Goal: Leave review/rating: Share an evaluation or opinion about a product, service, or content

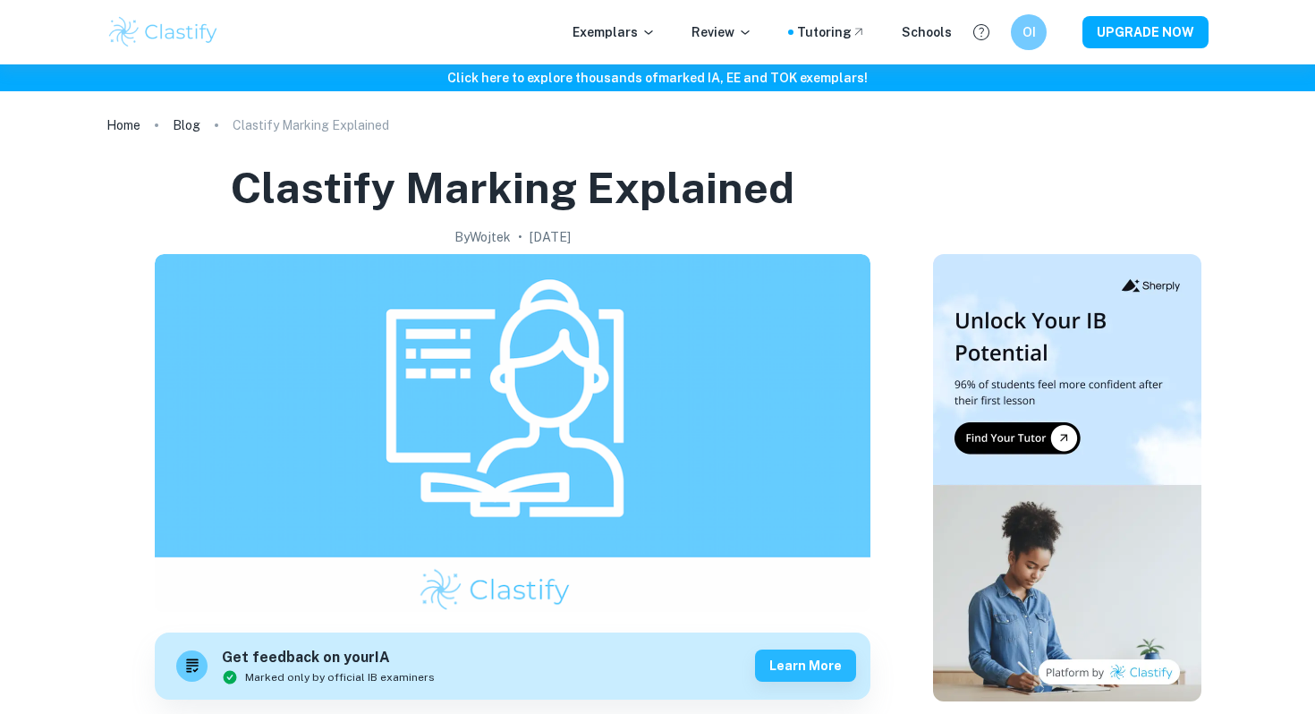
scroll to position [775, 0]
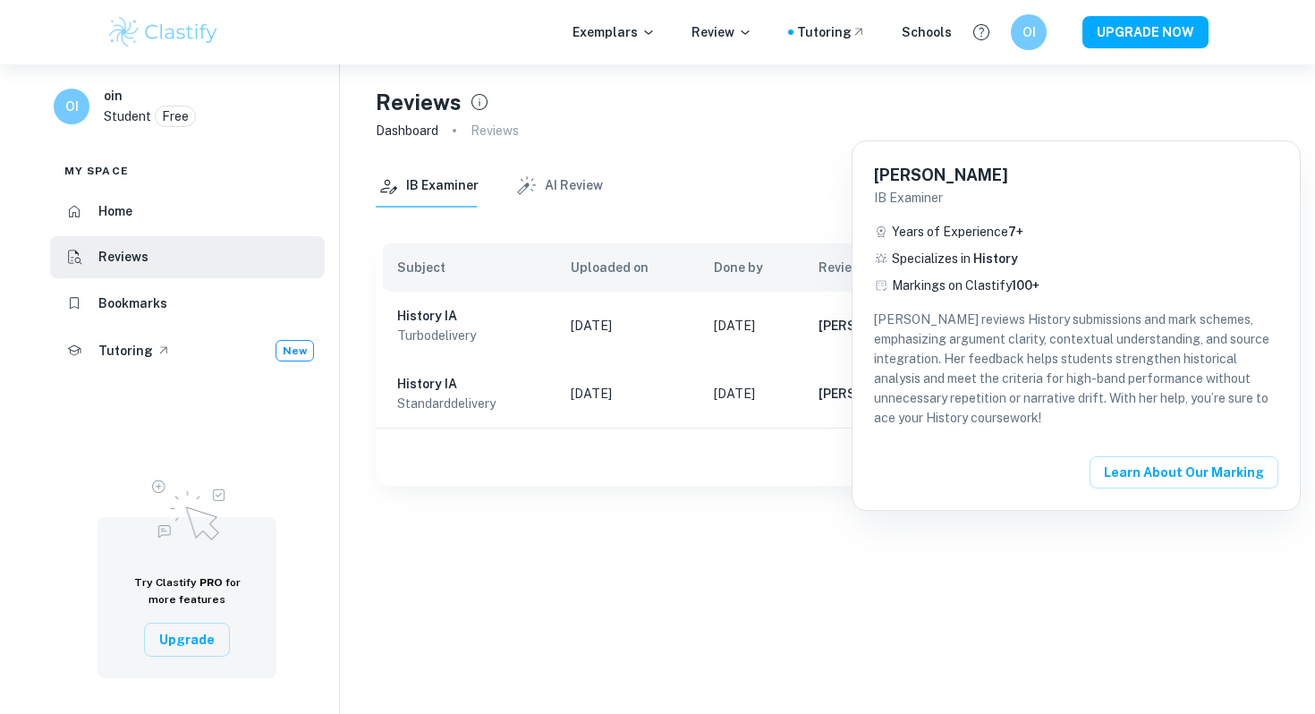
click at [603, 713] on div at bounding box center [657, 357] width 1315 height 714
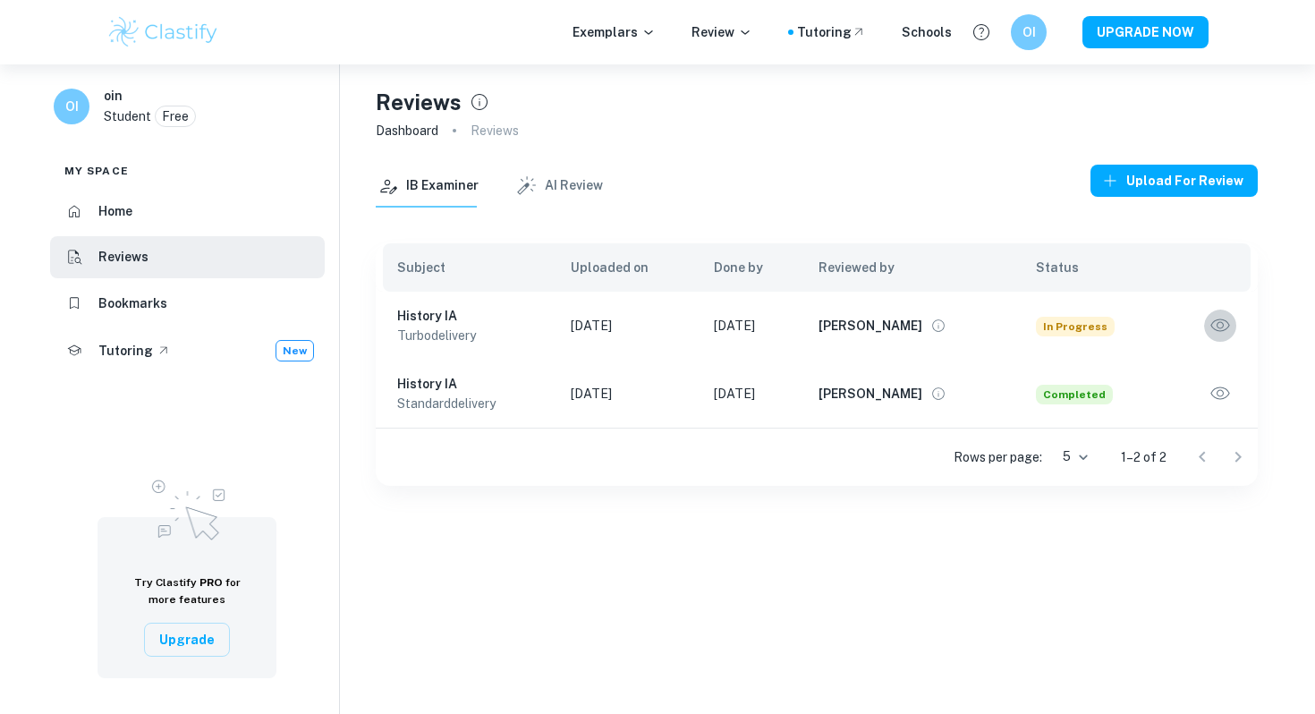
click at [1214, 326] on icon "button" at bounding box center [1219, 325] width 23 height 23
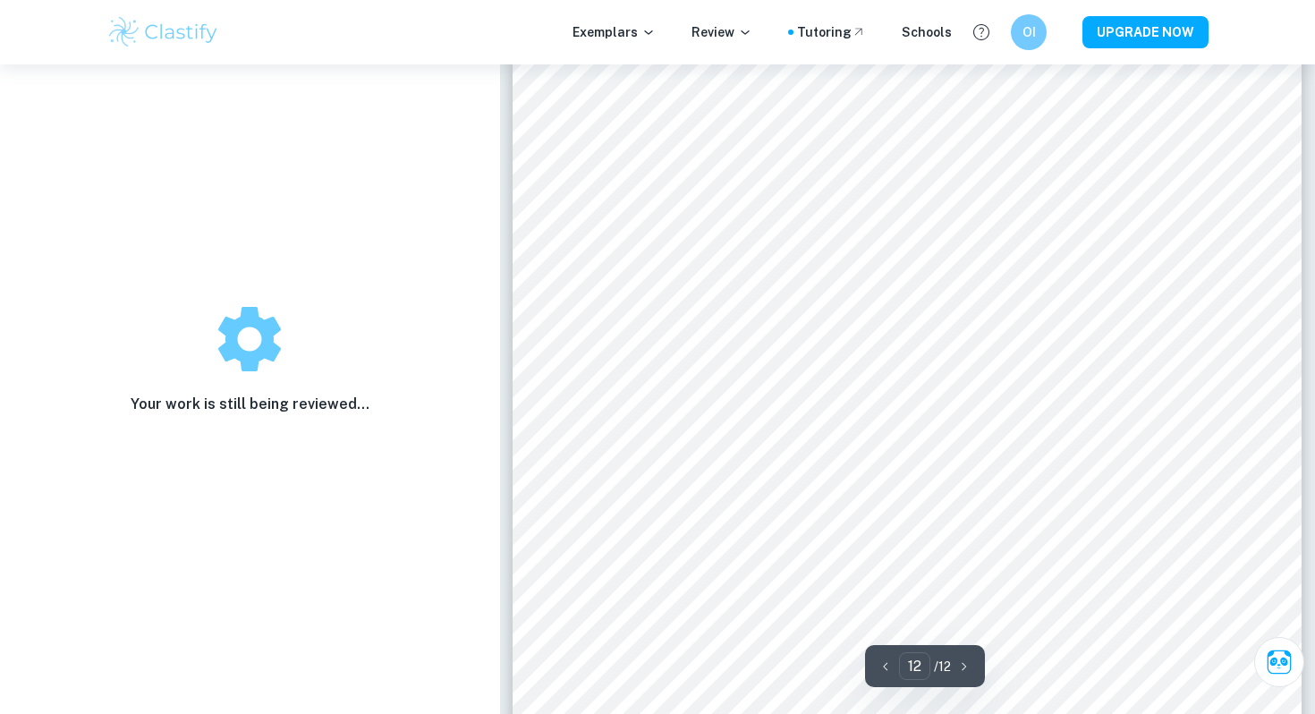
scroll to position [11730, 0]
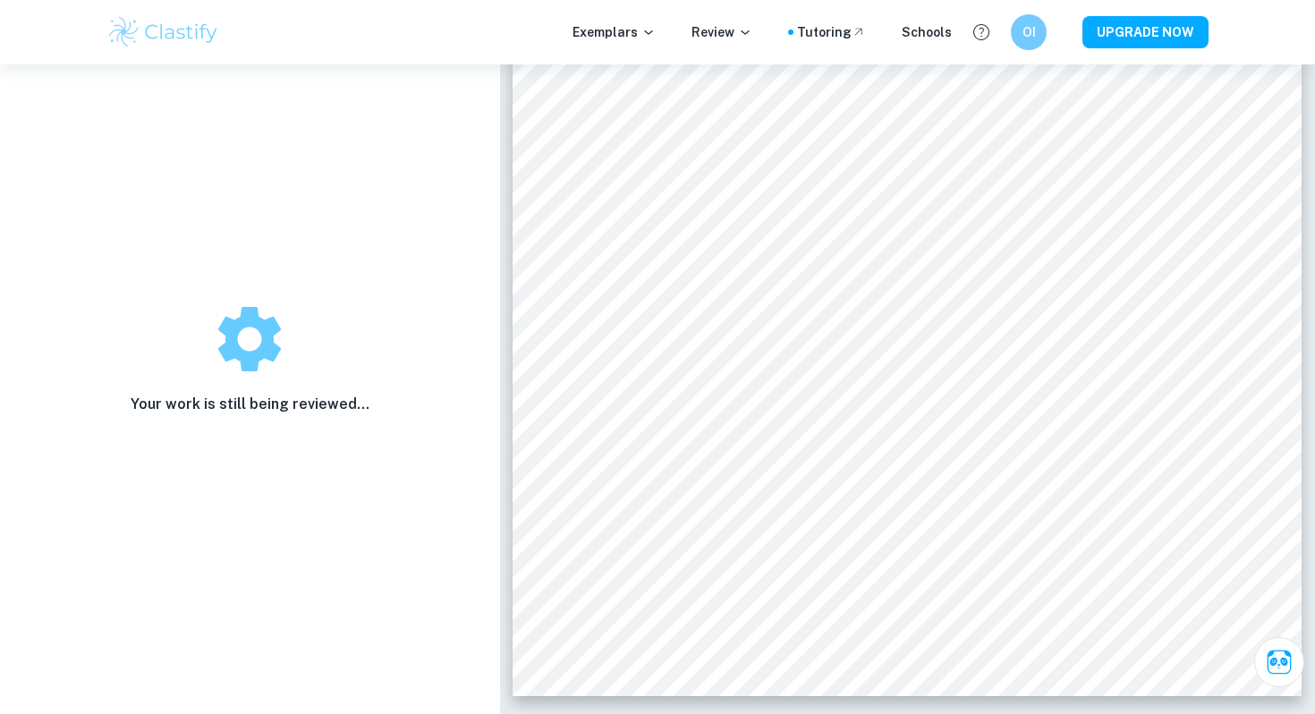
click at [637, 49] on div "Exemplars Review Tutoring Schools OI UPGRADE NOW" at bounding box center [657, 32] width 1145 height 36
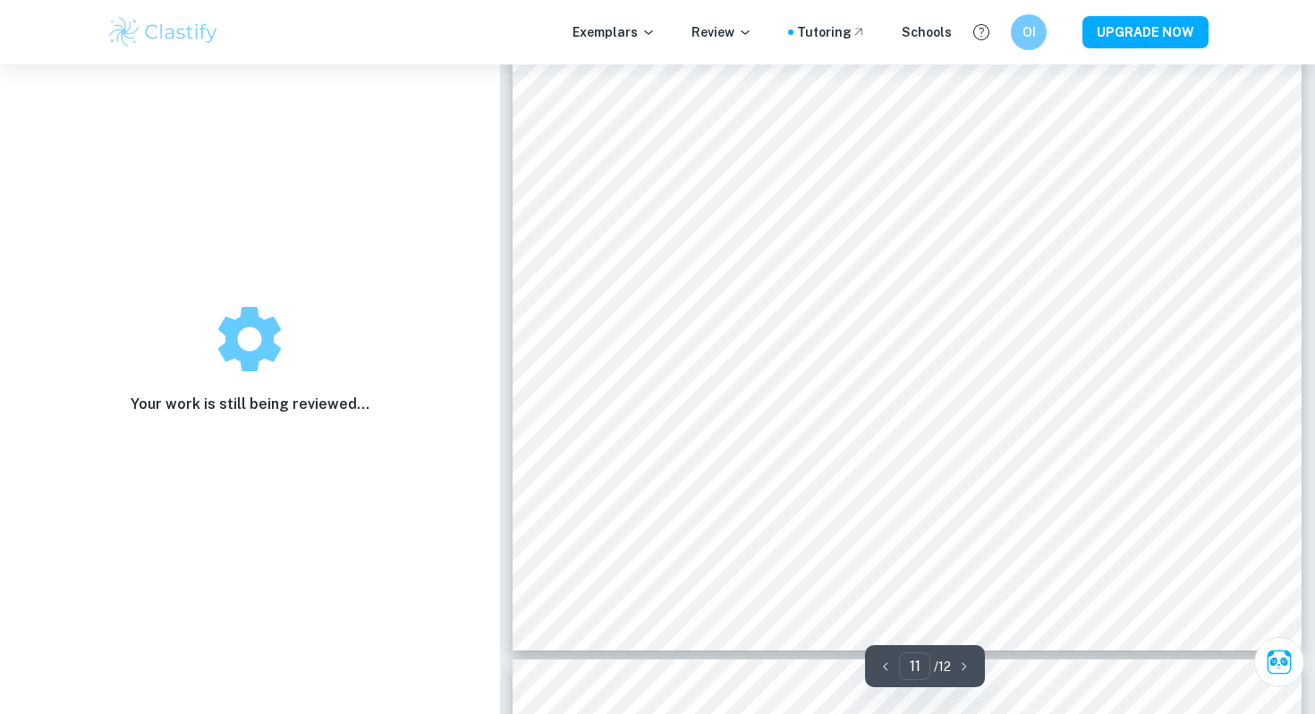
scroll to position [10745, 0]
drag, startPoint x: 636, startPoint y: 320, endPoint x: 629, endPoint y: 346, distance: 26.9
click at [629, 346] on div "Bibliography: [PERSON_NAME], [PERSON_NAME], and [PERSON_NAME]. 2020. “Multiple …" at bounding box center [906, 141] width 789 height 1020
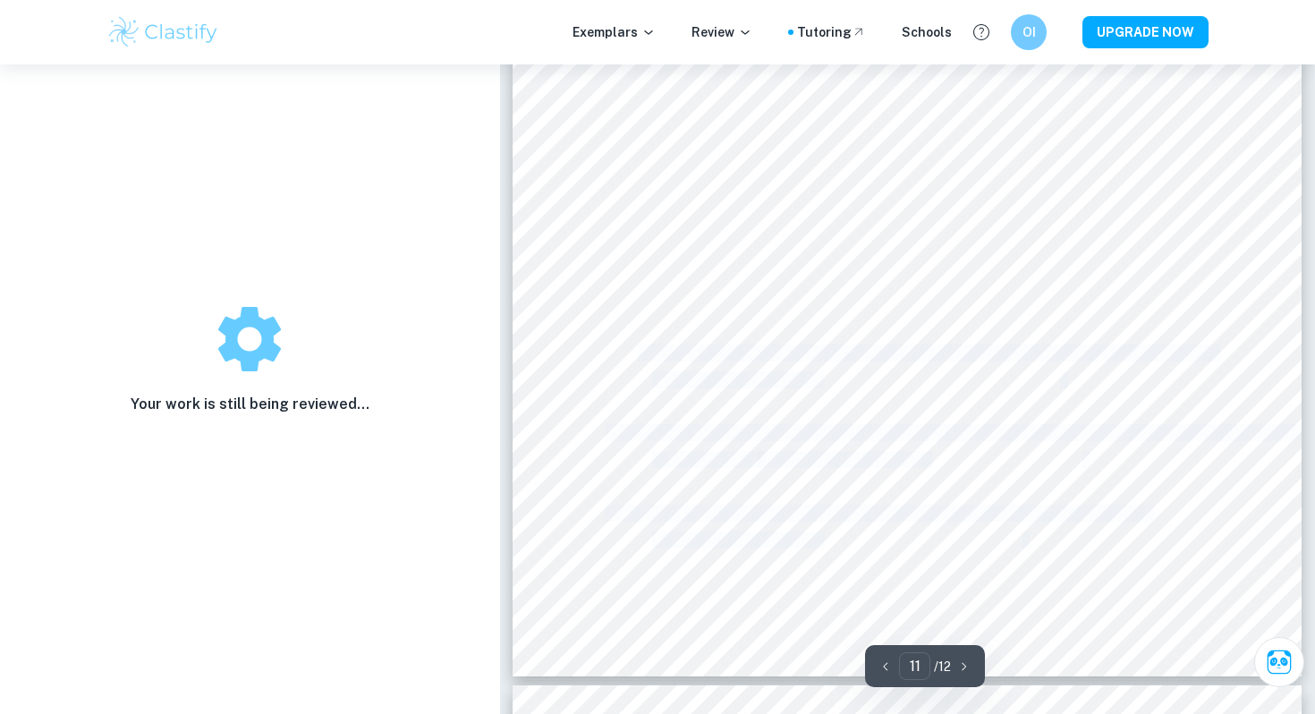
scroll to position [10715, 0]
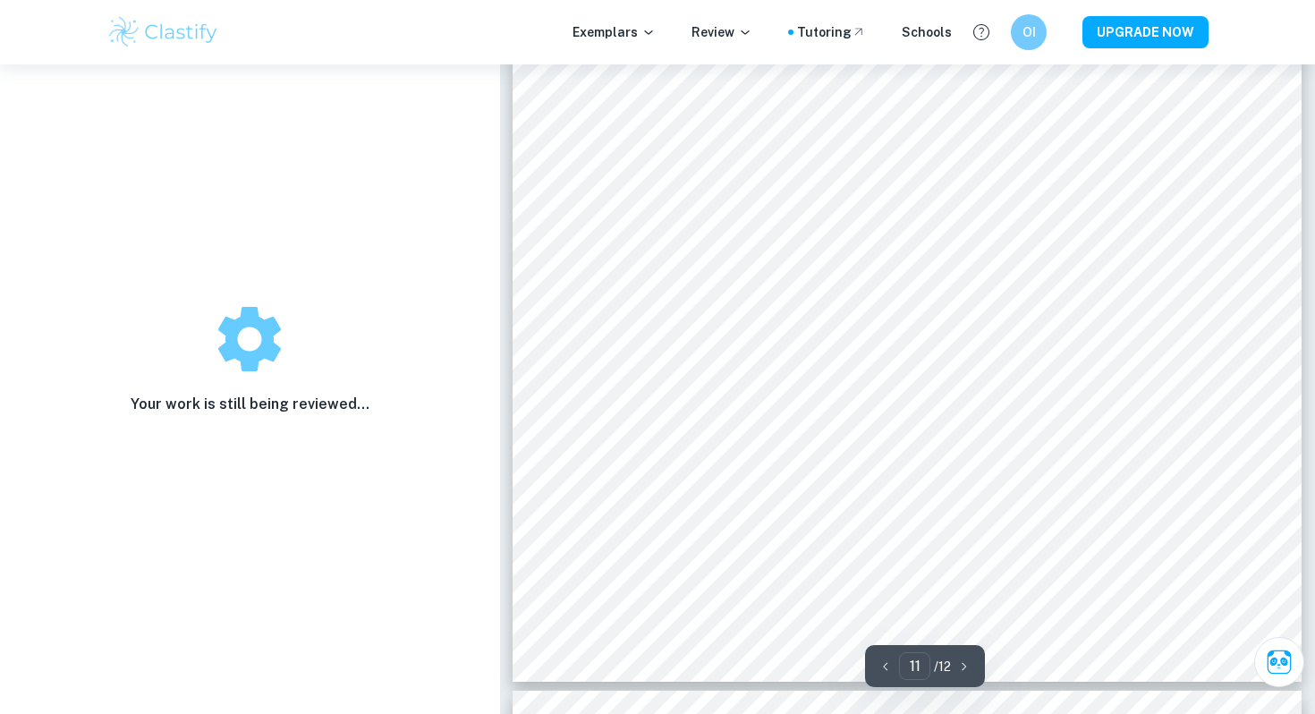
click at [628, 351] on span "Levy Foundation, [PERSON_NAME]. 1950. “Digital Archive International History De…" at bounding box center [910, 358] width 611 height 15
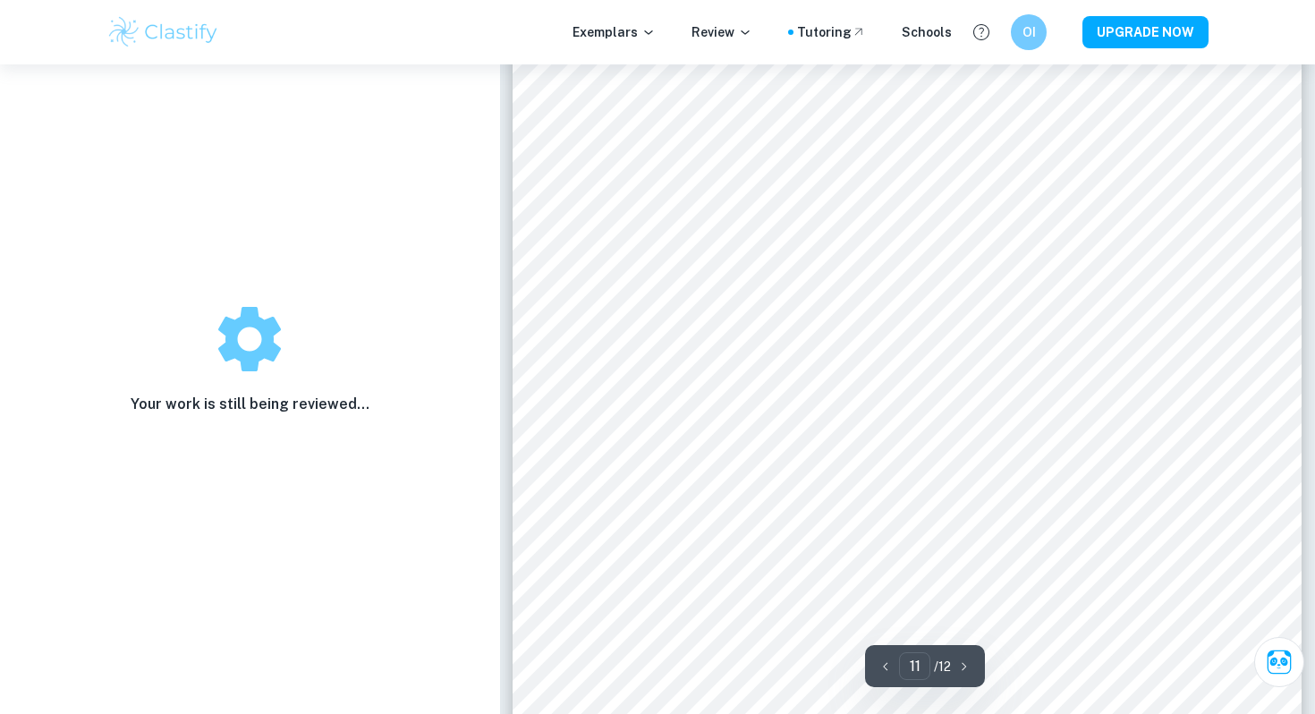
scroll to position [10537, 0]
drag, startPoint x: 628, startPoint y: 351, endPoint x: 728, endPoint y: 397, distance: 110.4
drag, startPoint x: 728, startPoint y: 398, endPoint x: 701, endPoint y: 367, distance: 41.2
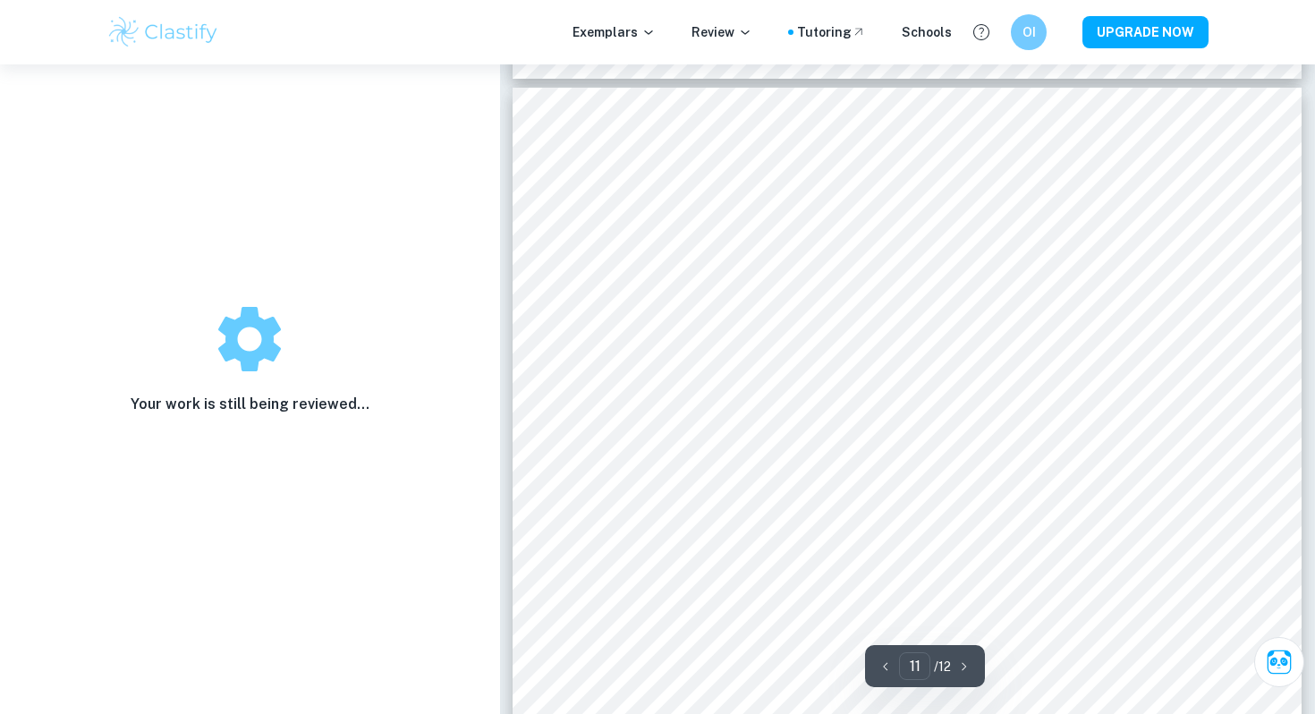
drag, startPoint x: 701, startPoint y: 367, endPoint x: 705, endPoint y: 417, distance: 50.2
click at [705, 417] on div "Bibliography: [PERSON_NAME], [PERSON_NAME], and [PERSON_NAME]. 2020. “Multiple …" at bounding box center [906, 598] width 789 height 1020
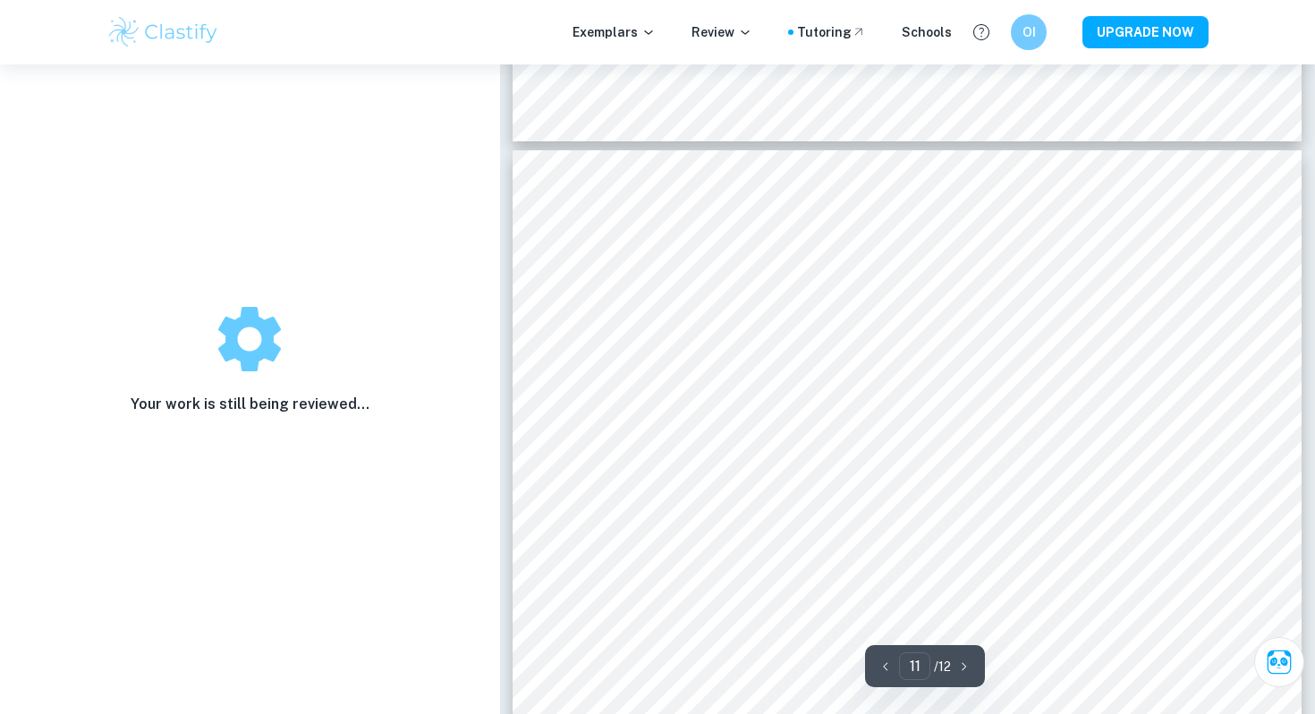
scroll to position [10224, 0]
drag, startPoint x: 705, startPoint y: 417, endPoint x: 1098, endPoint y: 419, distance: 393.5
click at [1098, 419] on span "[PERSON_NAME]. 1990. “ The Origins of the Korean War.” Faculty [US_STATE]. [GEO…" at bounding box center [947, 422] width 684 height 15
click at [766, 417] on span "[PERSON_NAME]. 1990. “ The Origins of the Korean War.” Faculty [US_STATE]. [GEO…" at bounding box center [947, 422] width 684 height 15
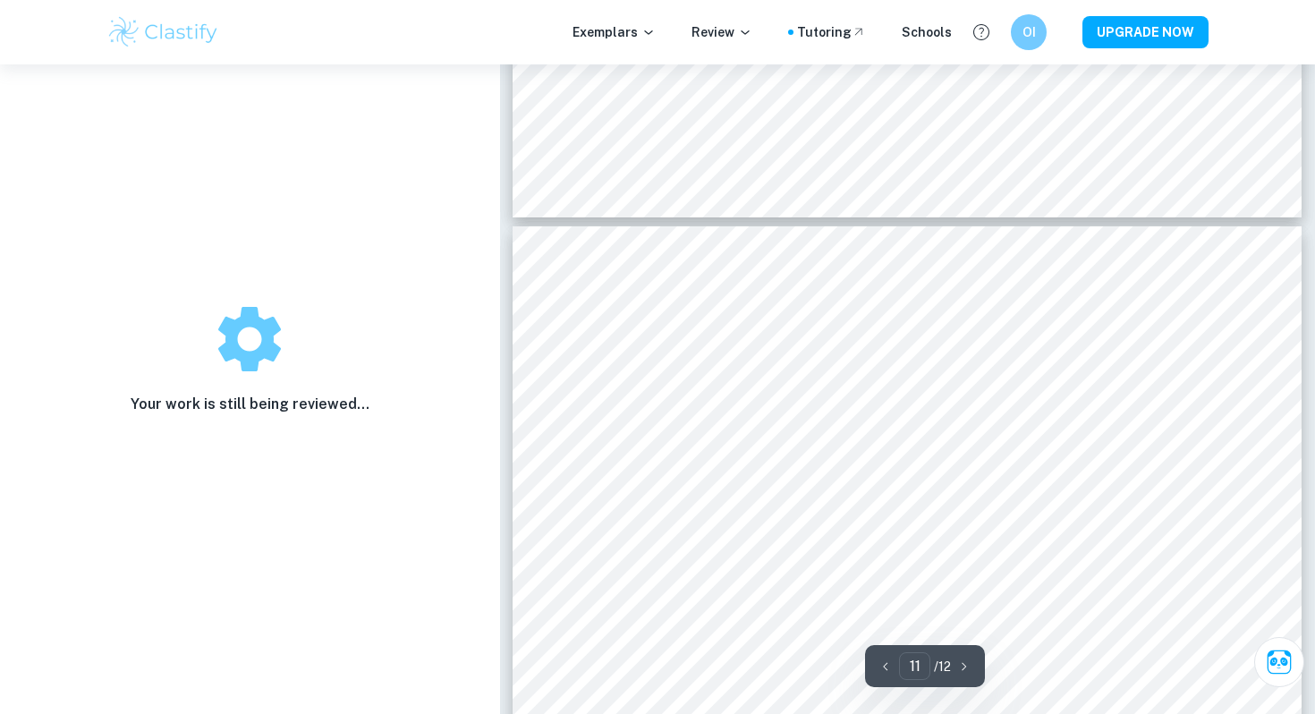
scroll to position [10124, 0]
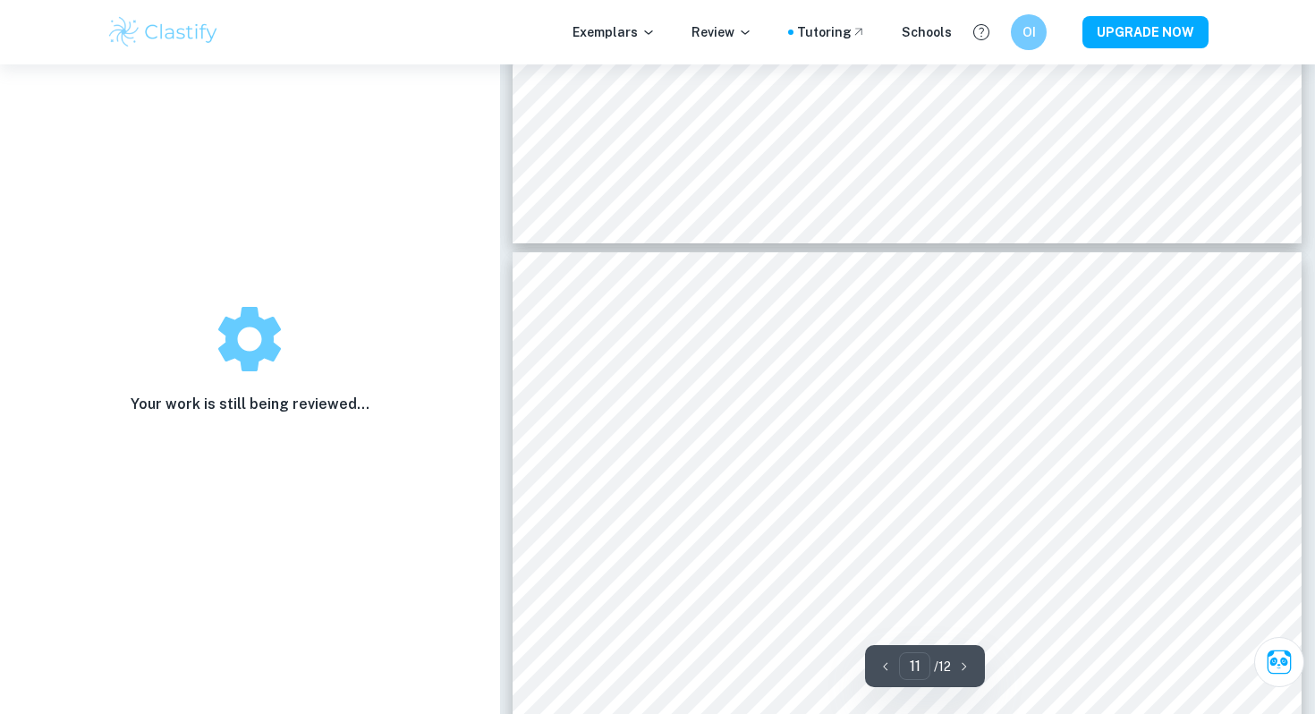
drag, startPoint x: 633, startPoint y: 400, endPoint x: 633, endPoint y: 439, distance: 39.3
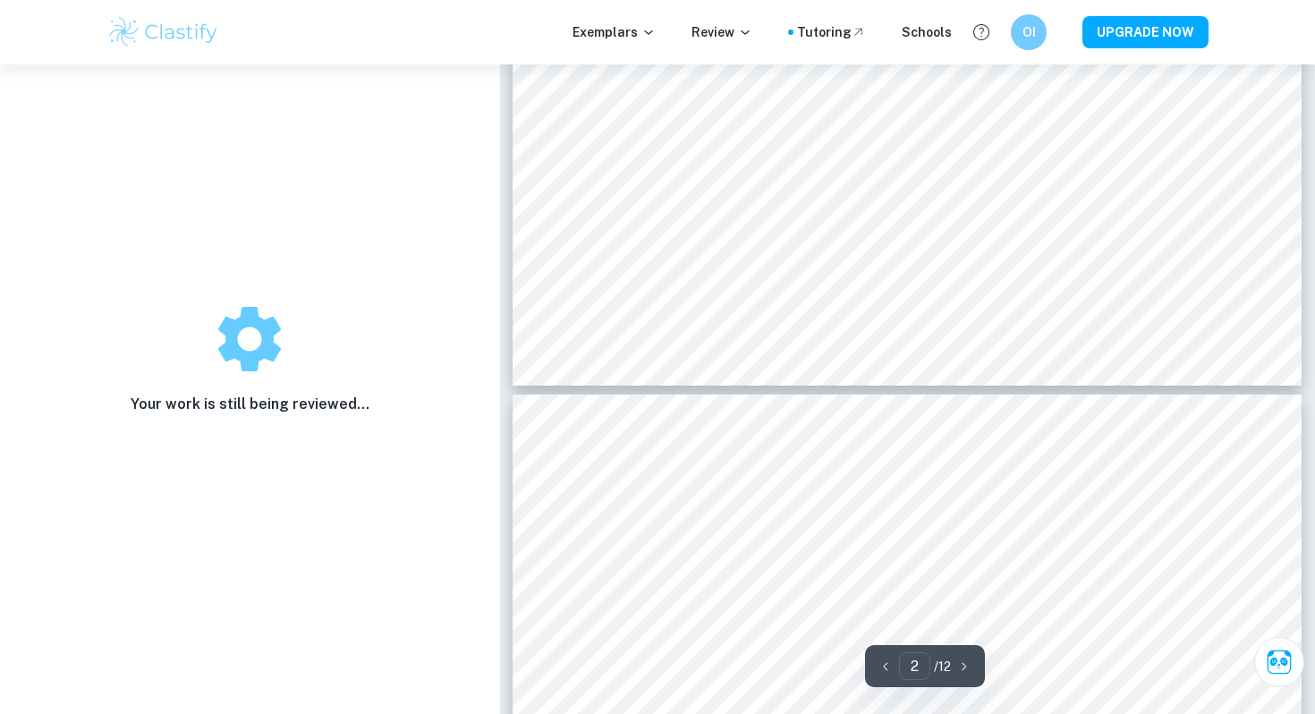
type input "1"
